Goal: Transaction & Acquisition: Download file/media

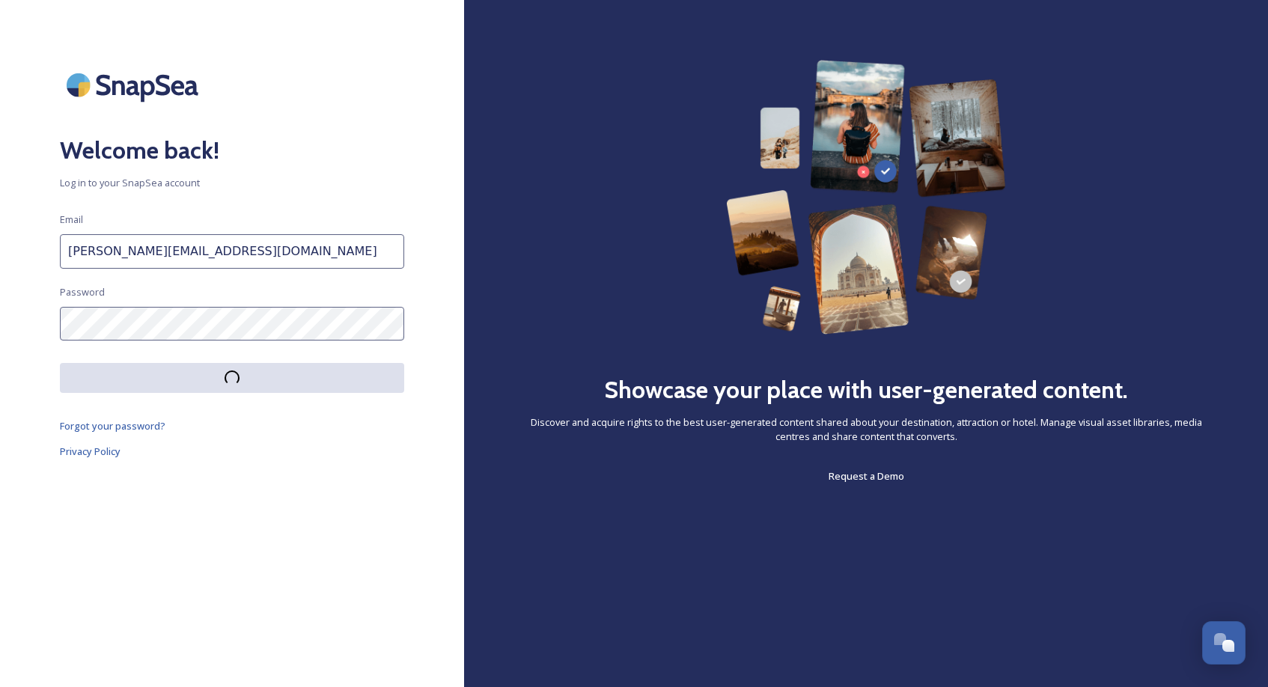
scroll to position [1056, 0]
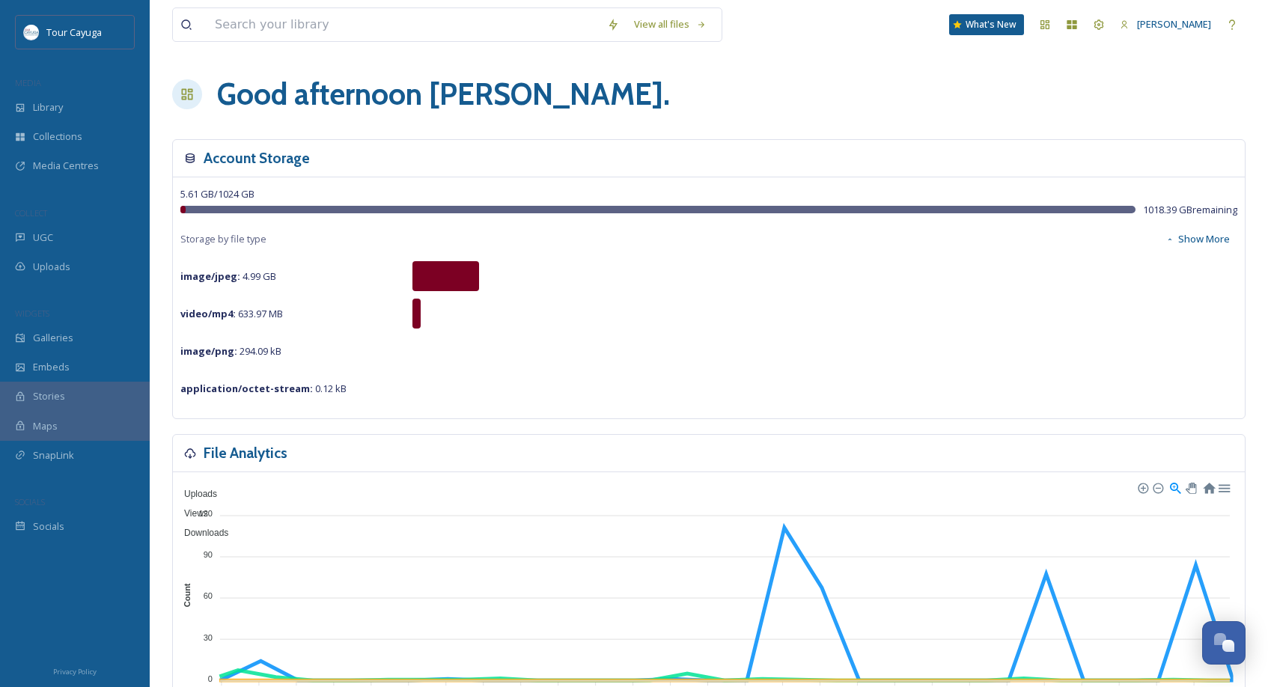
click at [55, 106] on span "Library" at bounding box center [48, 107] width 30 height 14
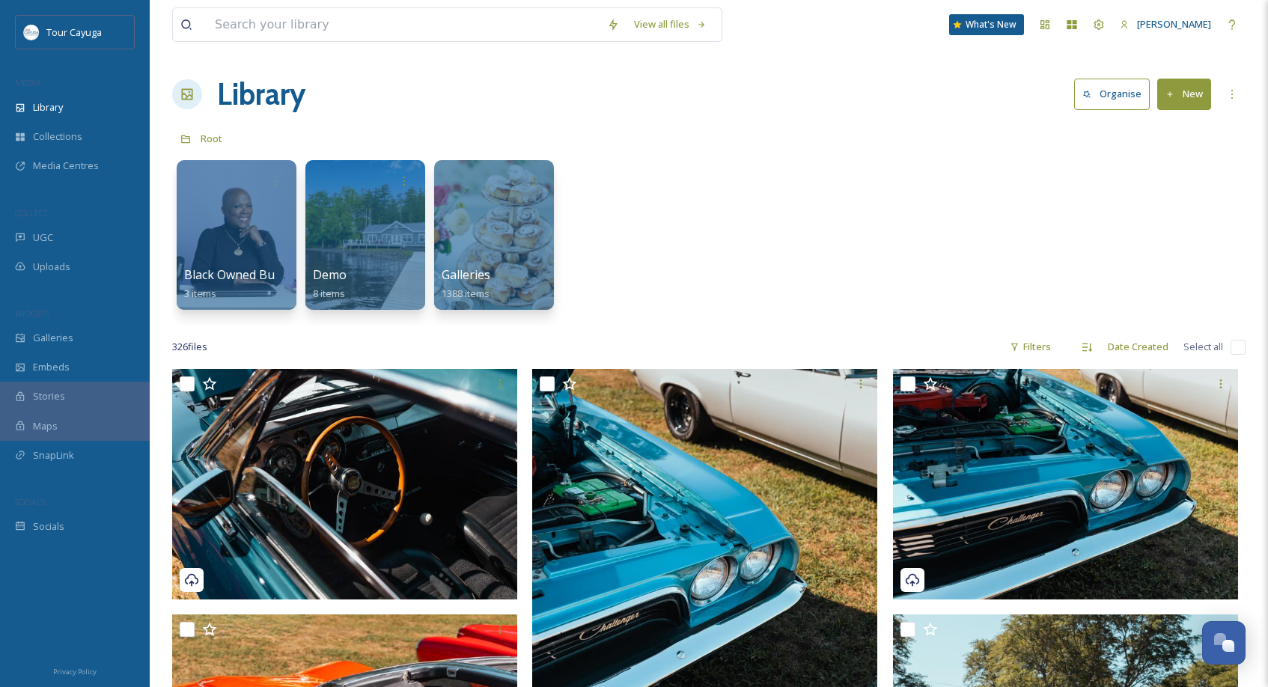
click at [1044, 345] on div "Filters" at bounding box center [1030, 346] width 56 height 29
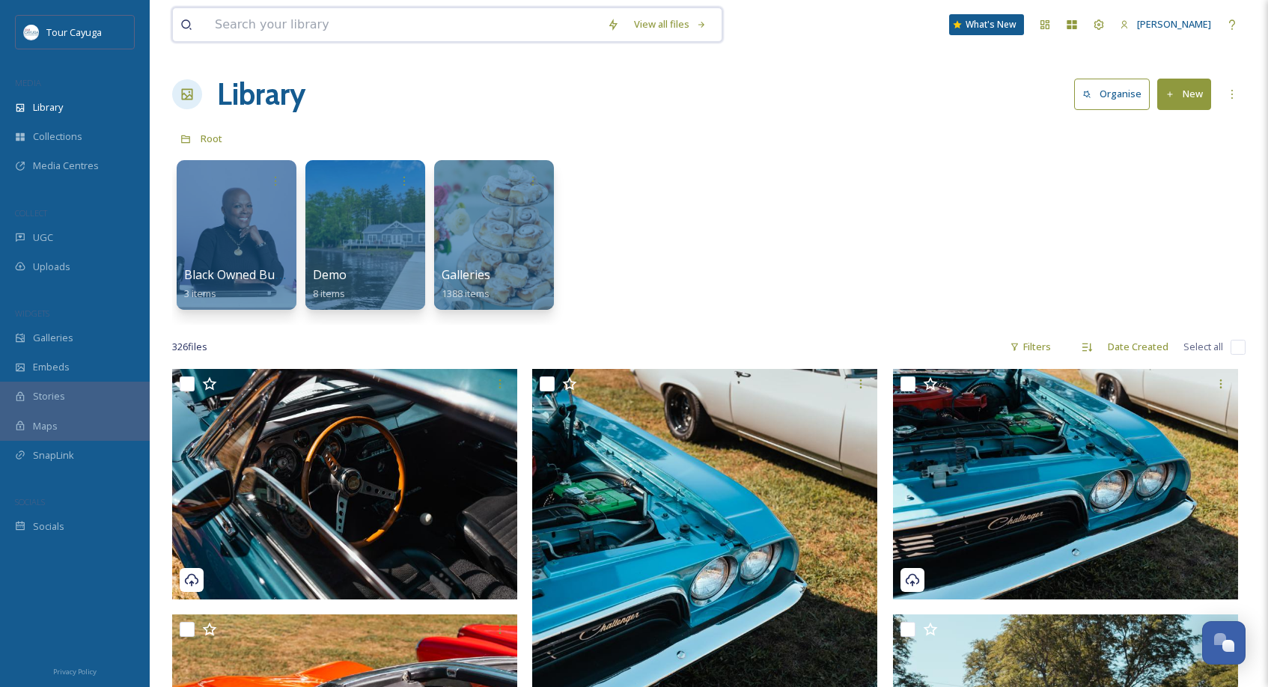
click at [326, 26] on input at bounding box center [403, 24] width 392 height 33
type input "sterling"
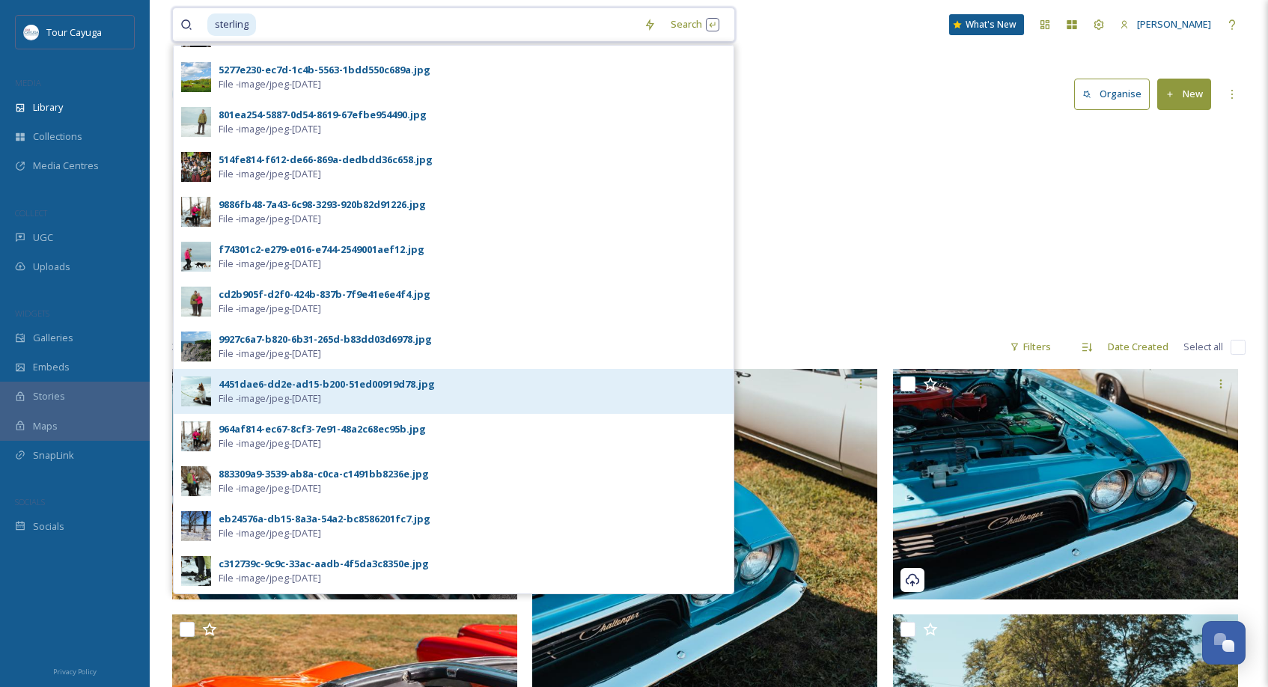
scroll to position [35, 0]
type input "nature"
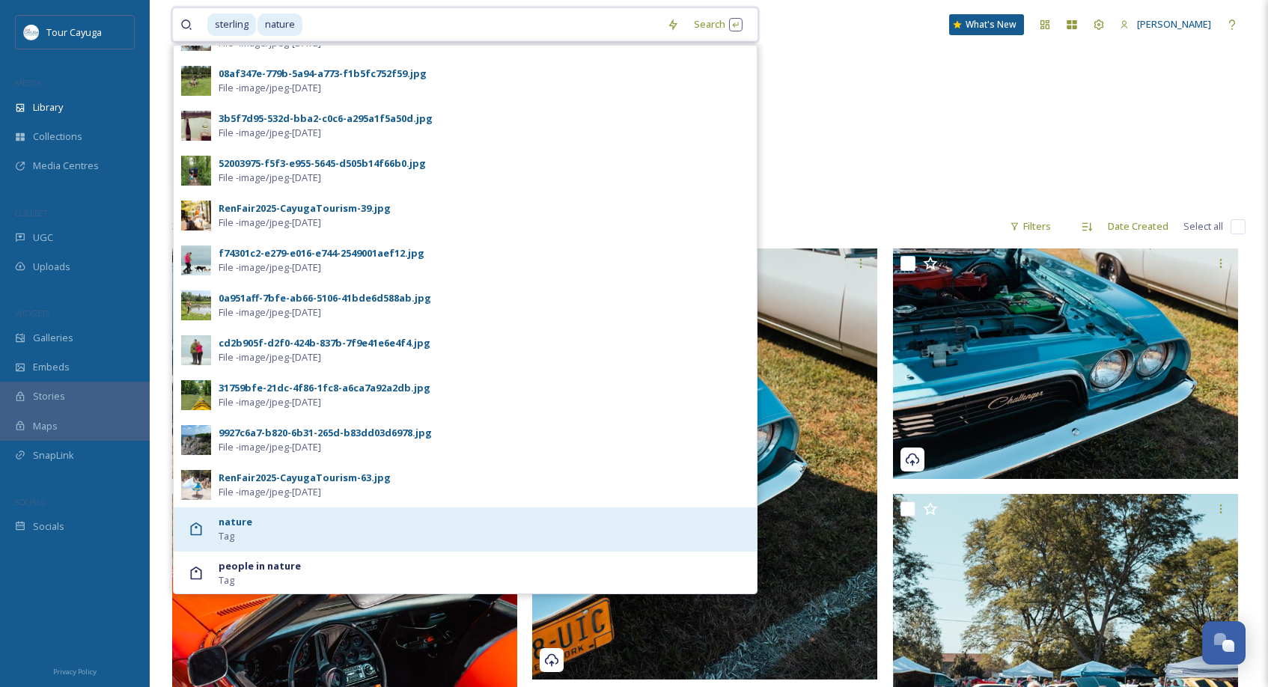
scroll to position [122, 0]
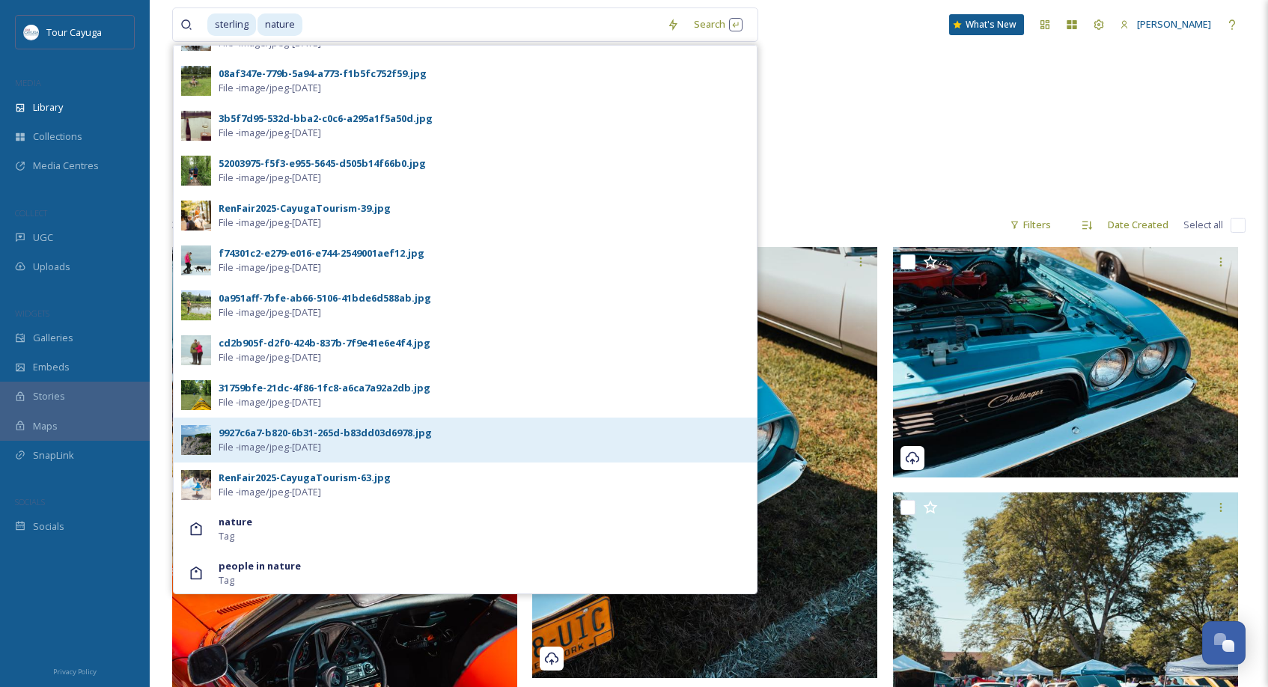
click at [314, 442] on span "File - image/jpeg - [DATE]" at bounding box center [270, 447] width 103 height 14
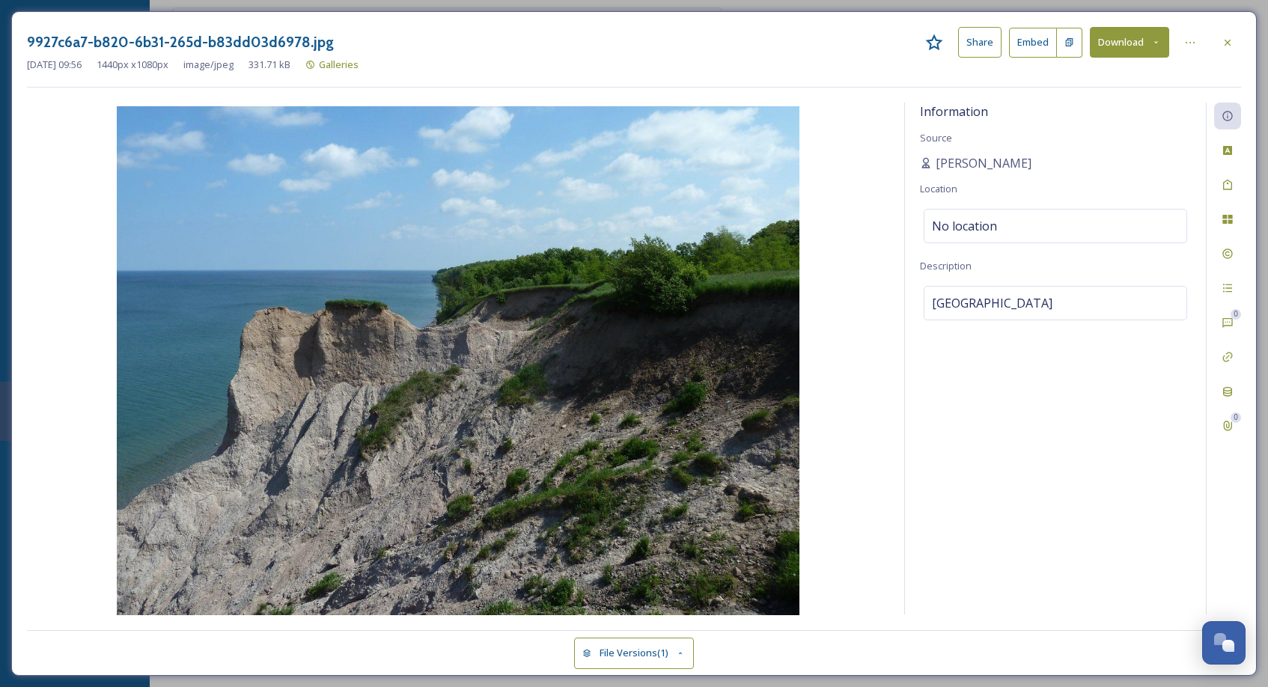
click at [1125, 42] on button "Download" at bounding box center [1129, 42] width 79 height 31
click at [1073, 106] on span "Download Medium (1080 x 810)" at bounding box center [1089, 106] width 138 height 14
click at [1225, 42] on icon at bounding box center [1228, 43] width 12 height 12
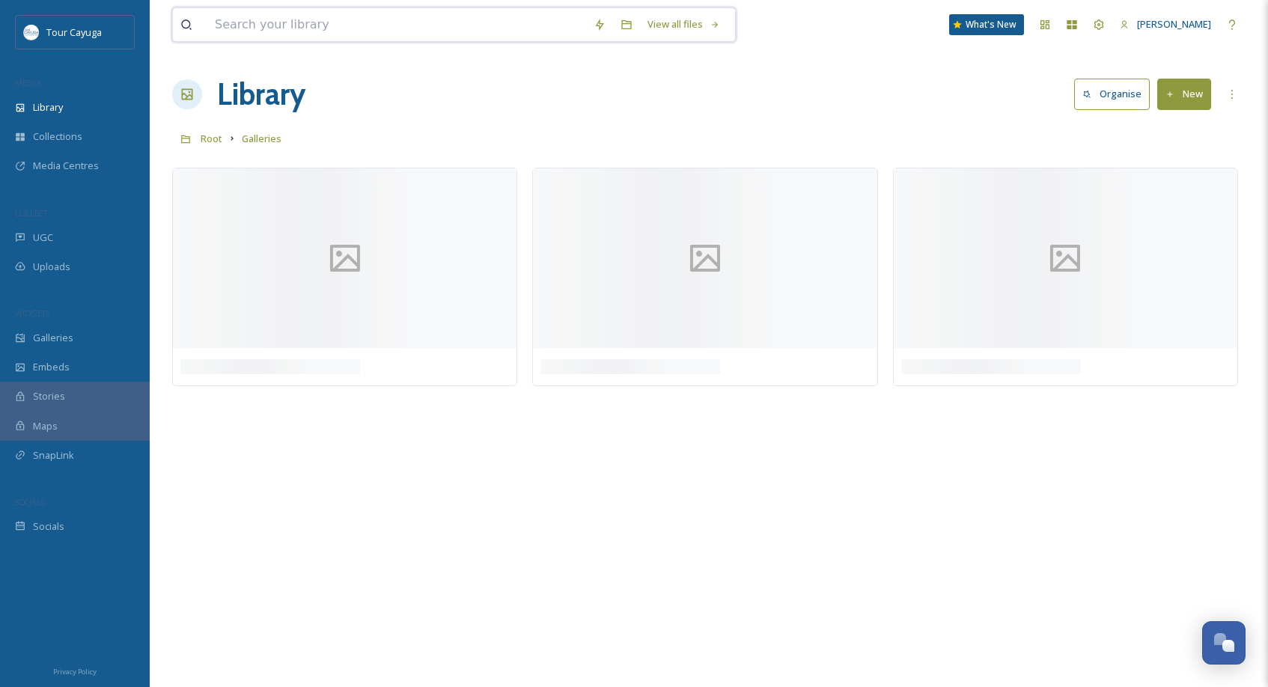
click at [293, 26] on input at bounding box center [396, 24] width 379 height 33
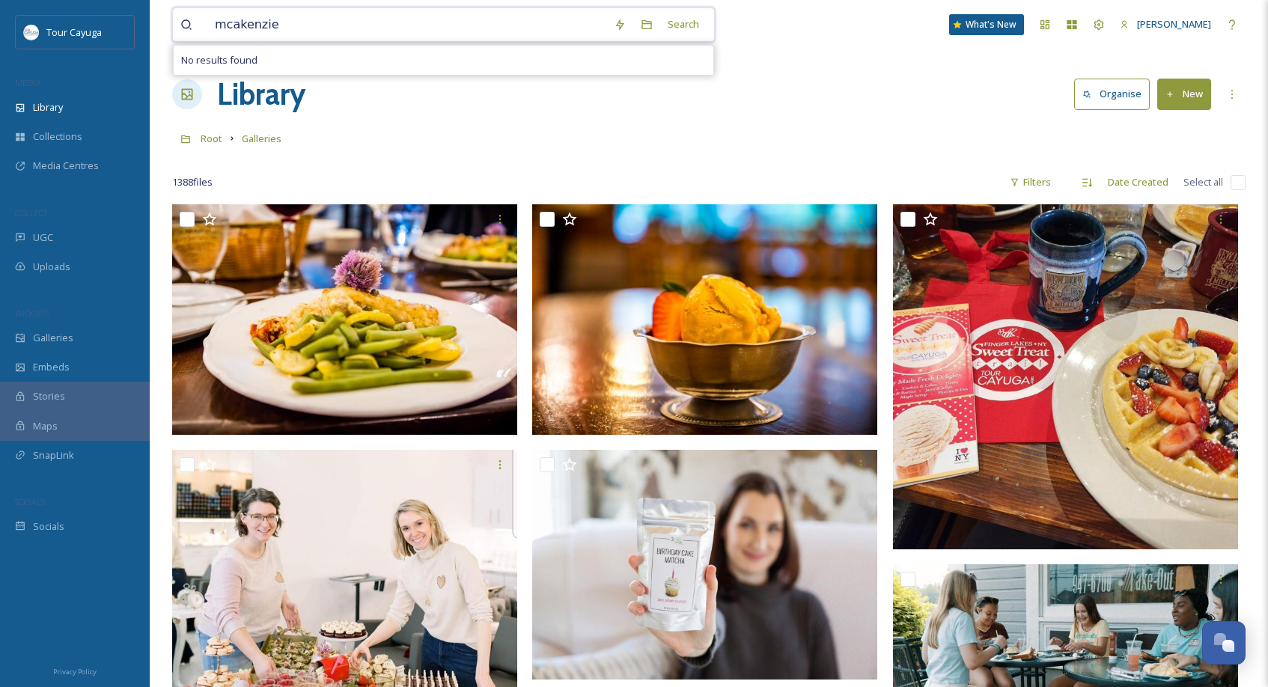
type input "[PERSON_NAME]"
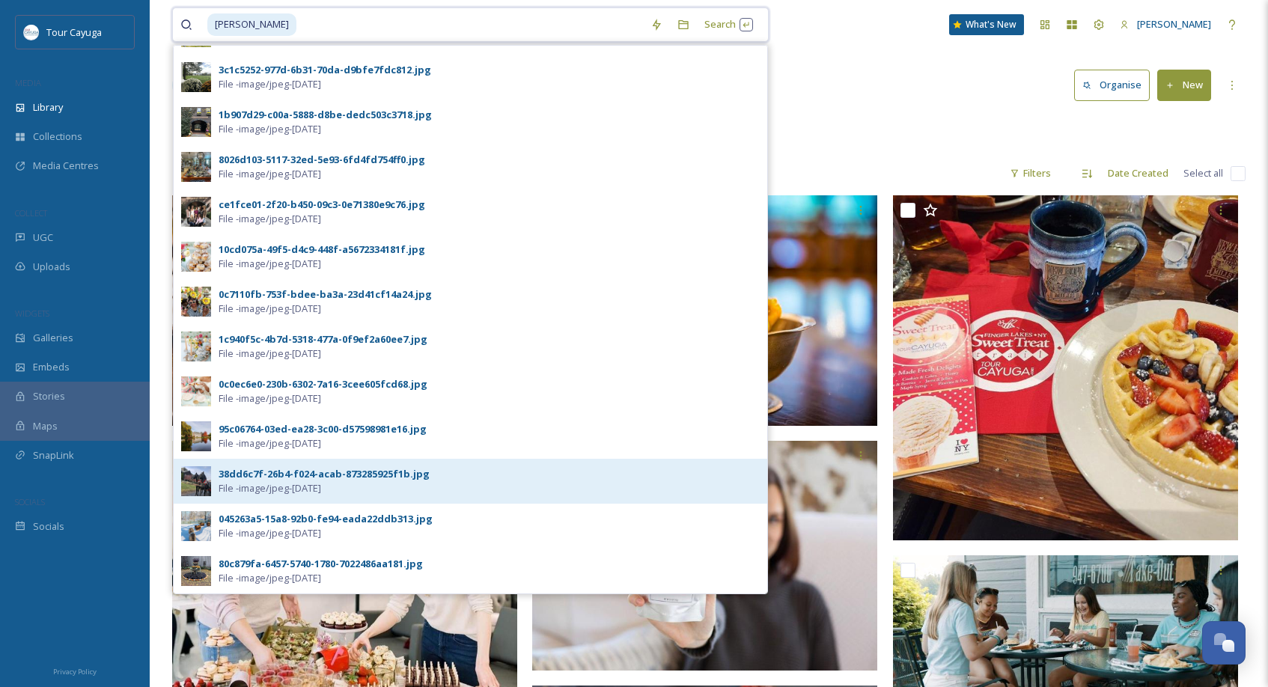
scroll to position [125, 0]
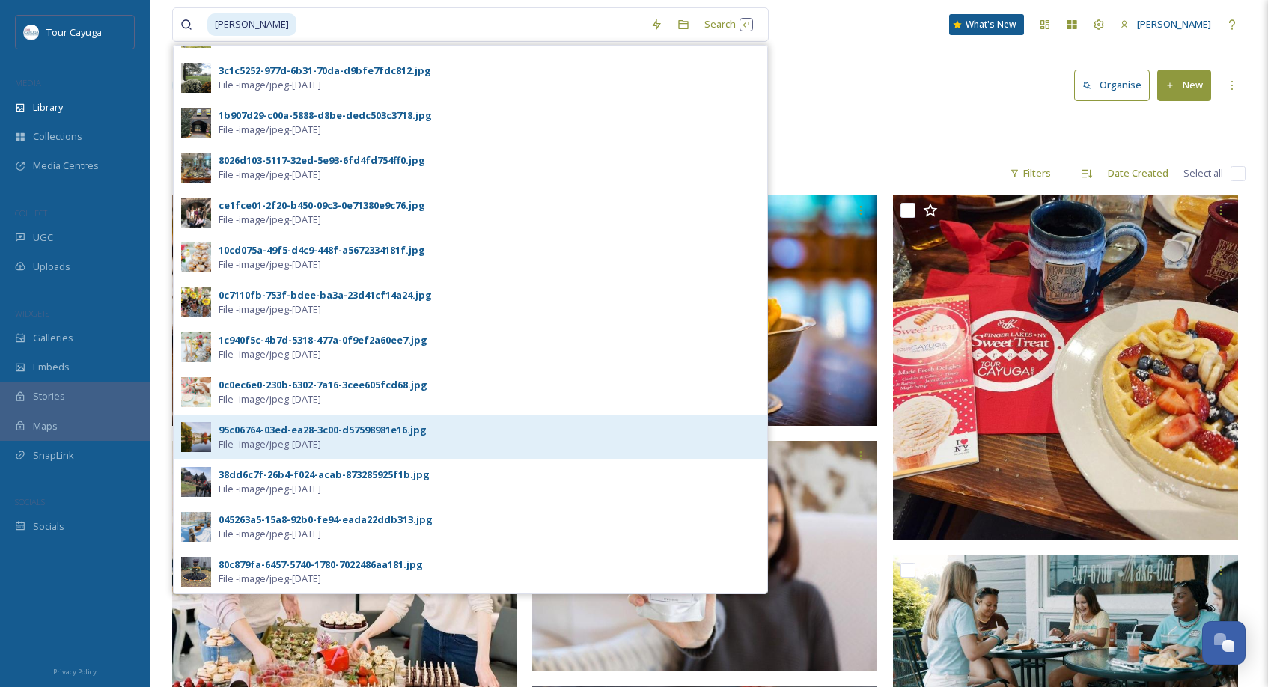
click at [192, 438] on img at bounding box center [196, 437] width 30 height 30
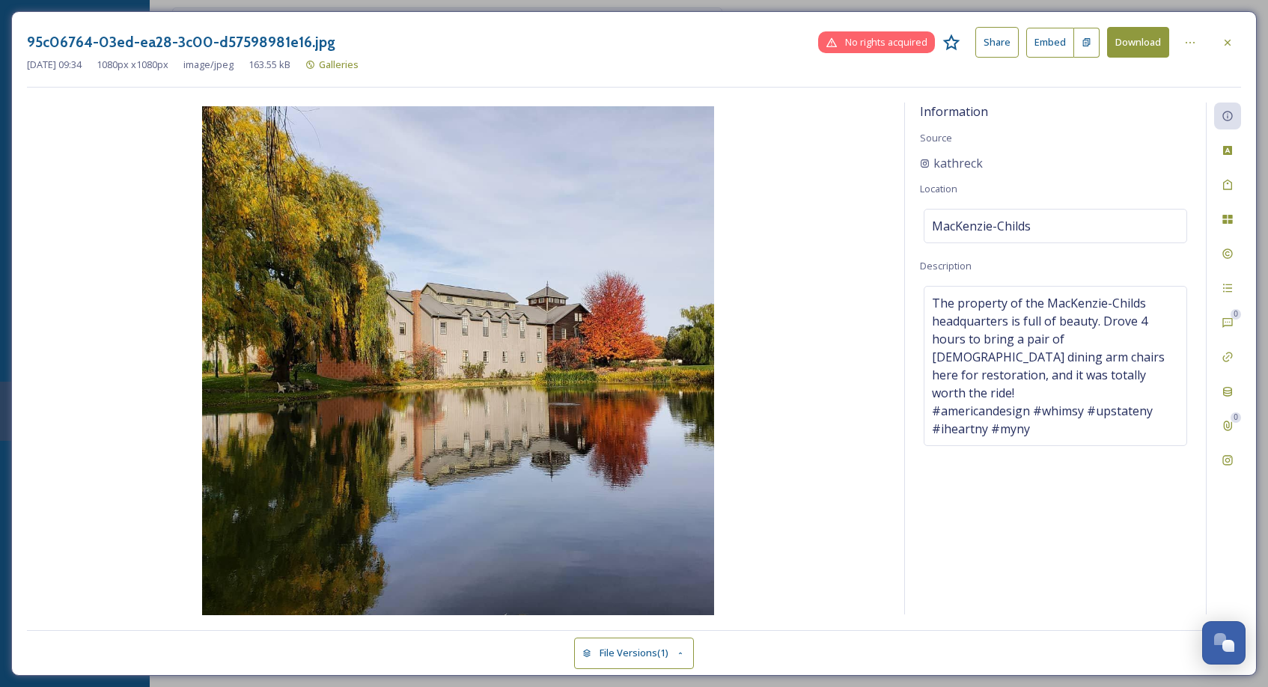
click at [1142, 41] on button "Download" at bounding box center [1138, 42] width 62 height 31
click at [1228, 41] on icon at bounding box center [1228, 43] width 12 height 12
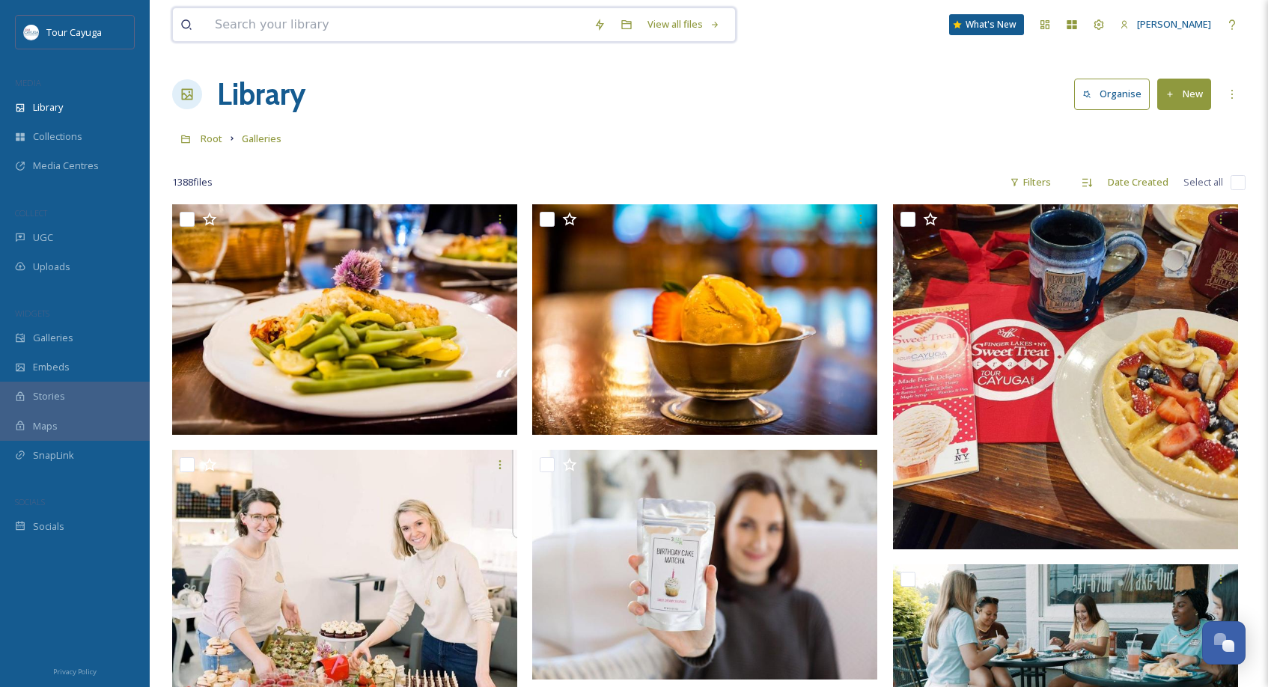
click at [267, 28] on input at bounding box center [396, 24] width 379 height 33
type input "[PERSON_NAME]"
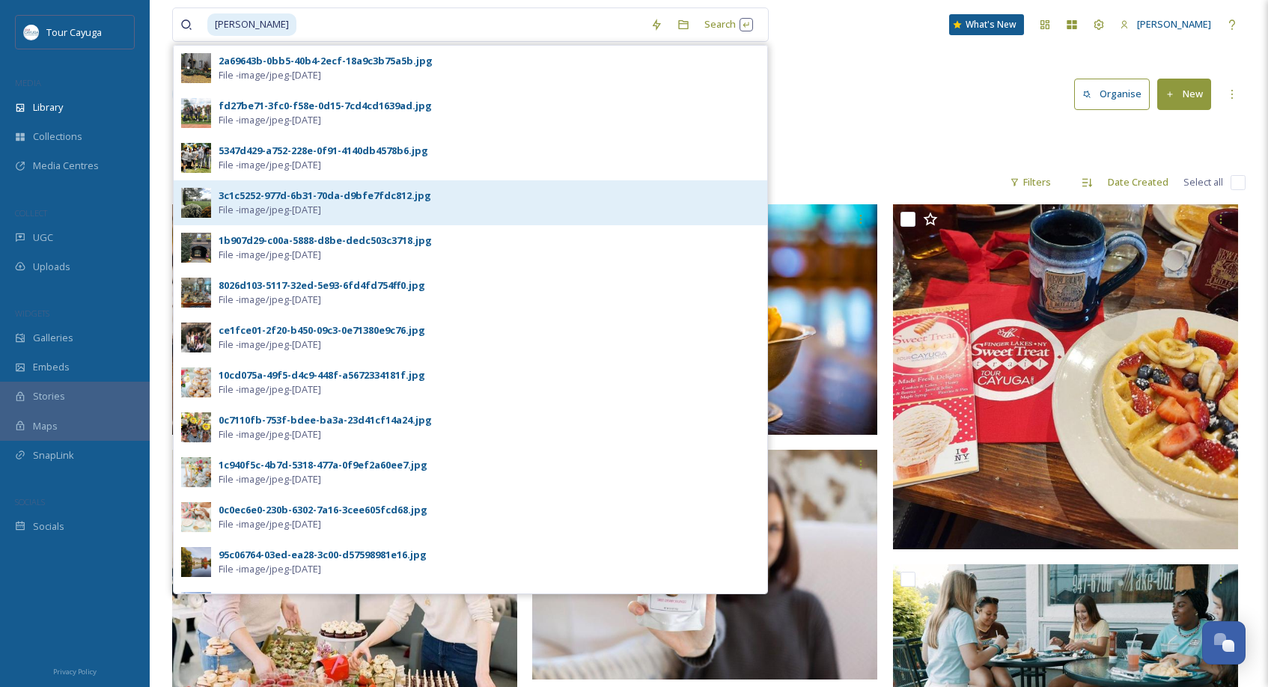
click at [270, 200] on div "3c1c5252-977d-6b31-70da-d9bfe7fdc812.jpg" at bounding box center [325, 196] width 213 height 14
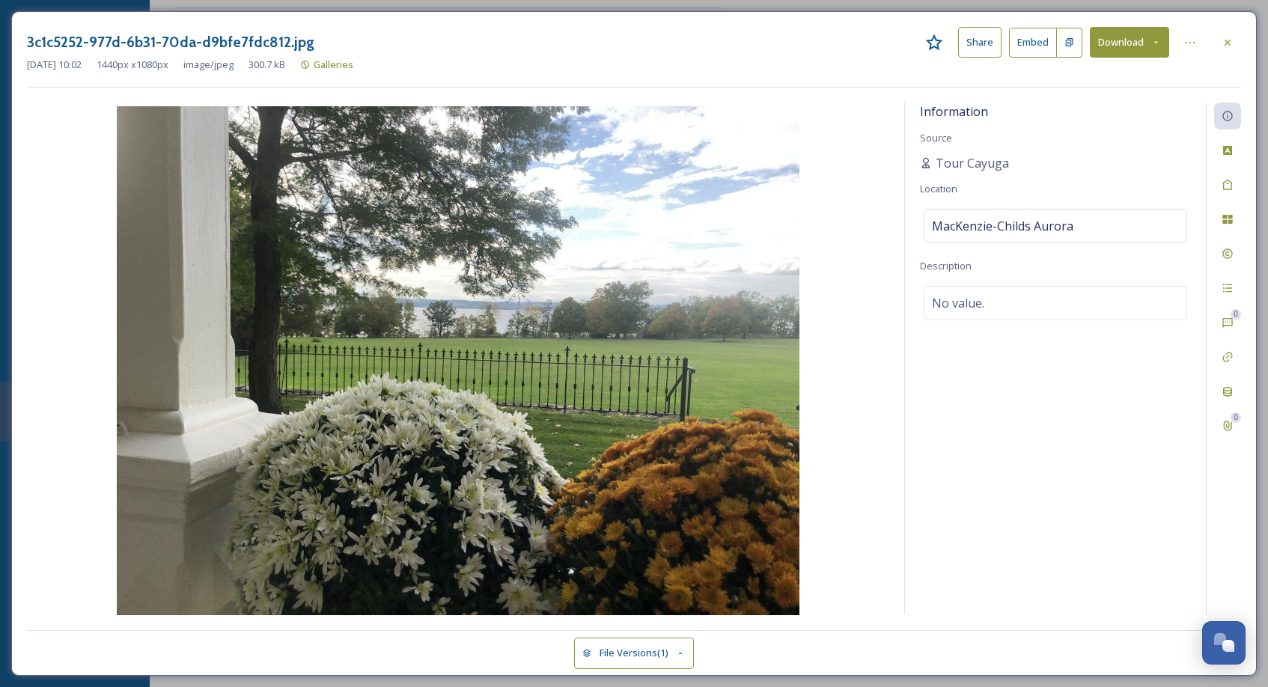
click at [1109, 46] on button "Download" at bounding box center [1129, 42] width 79 height 31
click at [1071, 100] on span "Download Medium (1080 x 810)" at bounding box center [1089, 106] width 138 height 14
